Goal: Communication & Community: Participate in discussion

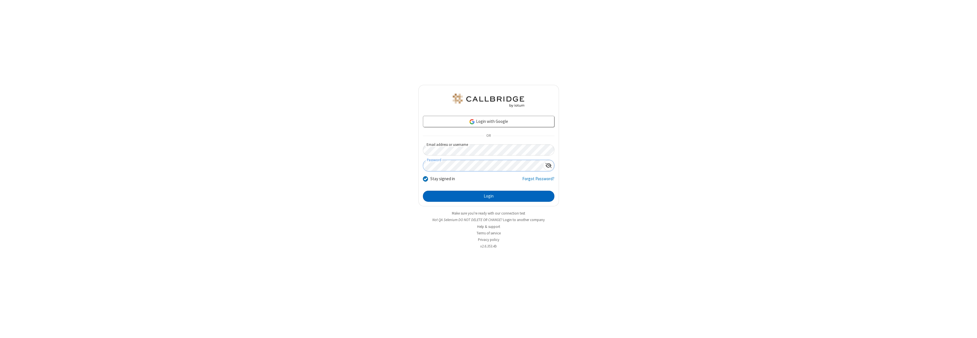
click at [488, 196] on button "Login" at bounding box center [488, 196] width 131 height 11
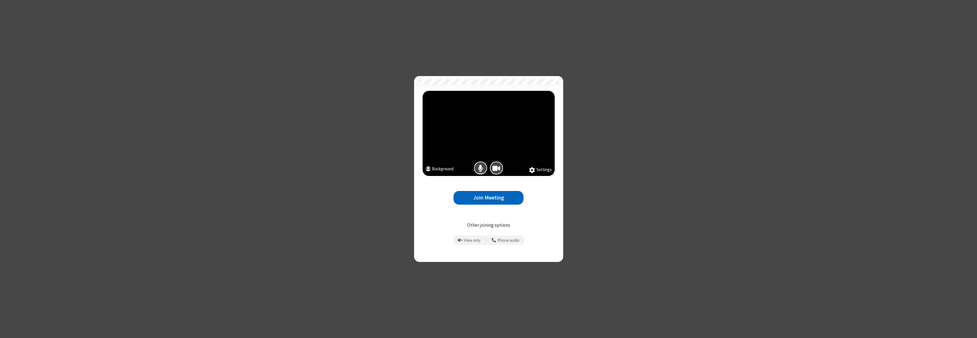
click at [488, 198] on button "Join Meeting" at bounding box center [488, 198] width 70 height 14
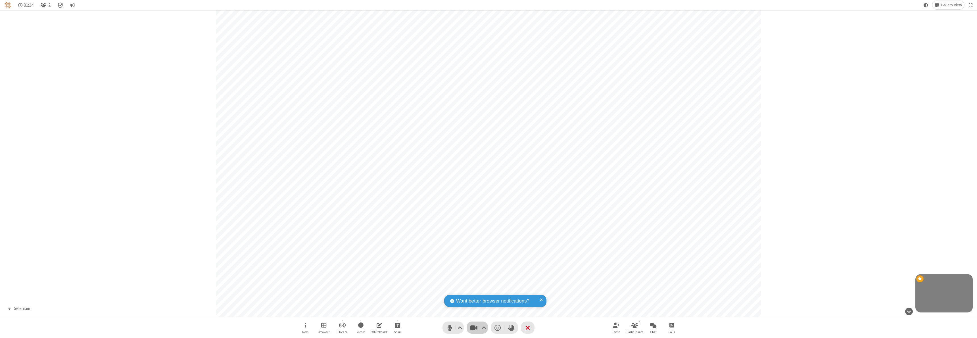
click at [477, 328] on span "Stop video (⌘+Shift+V)" at bounding box center [473, 328] width 9 height 8
click at [477, 328] on span "Start video (⌘+Shift+V)" at bounding box center [473, 328] width 9 height 8
